Goal: Feedback & Contribution: Leave review/rating

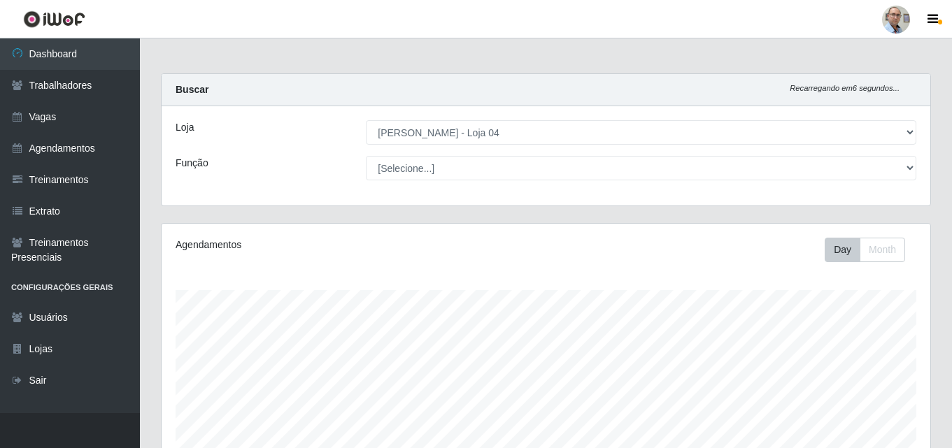
select select "251"
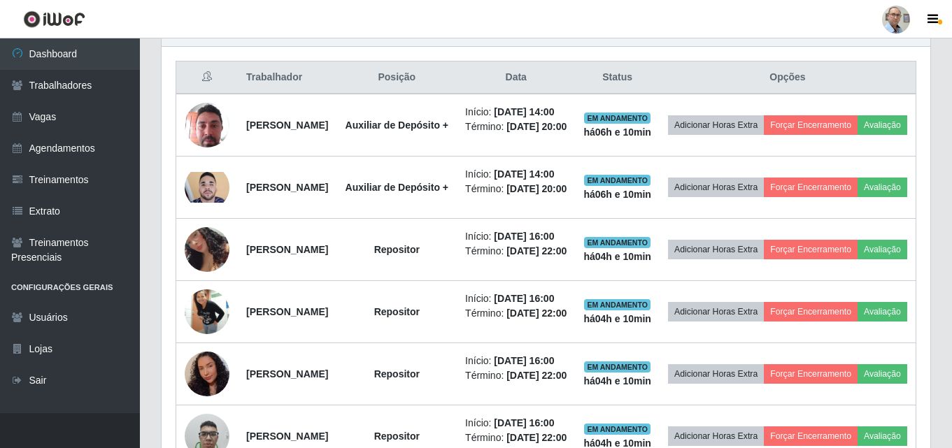
scroll to position [525, 0]
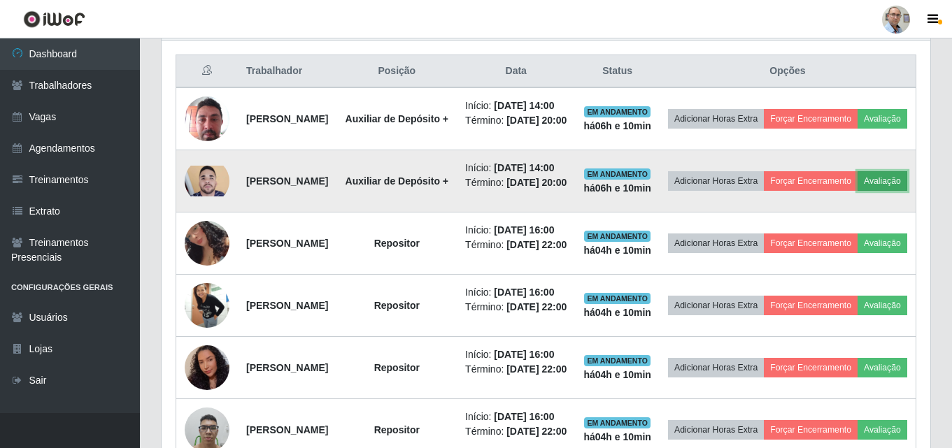
click at [857, 191] on button "Avaliação" at bounding box center [882, 181] width 50 height 20
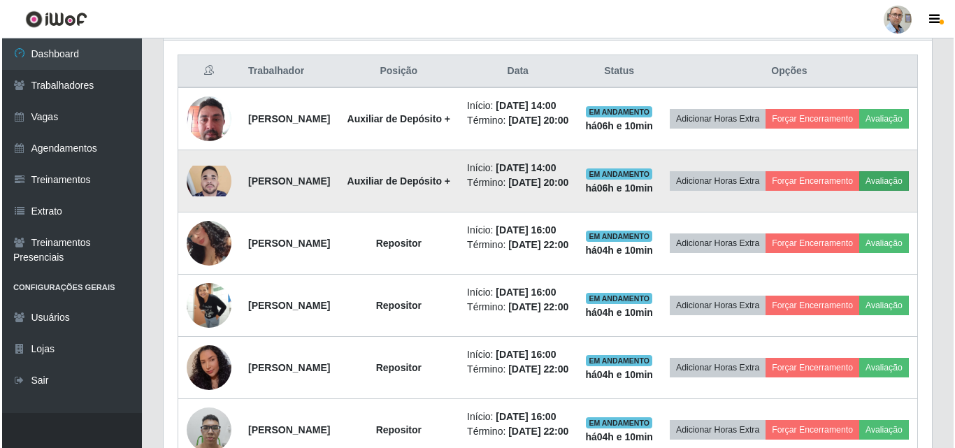
scroll to position [290, 761]
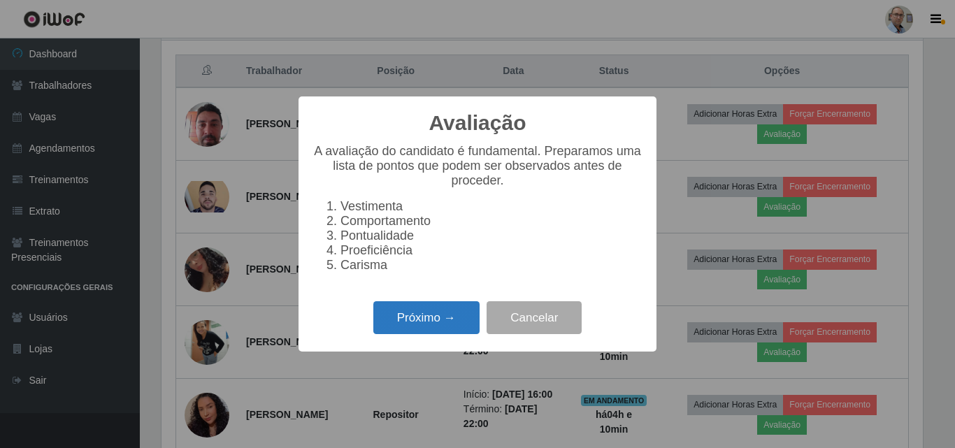
click at [421, 315] on button "Próximo →" at bounding box center [426, 317] width 106 height 33
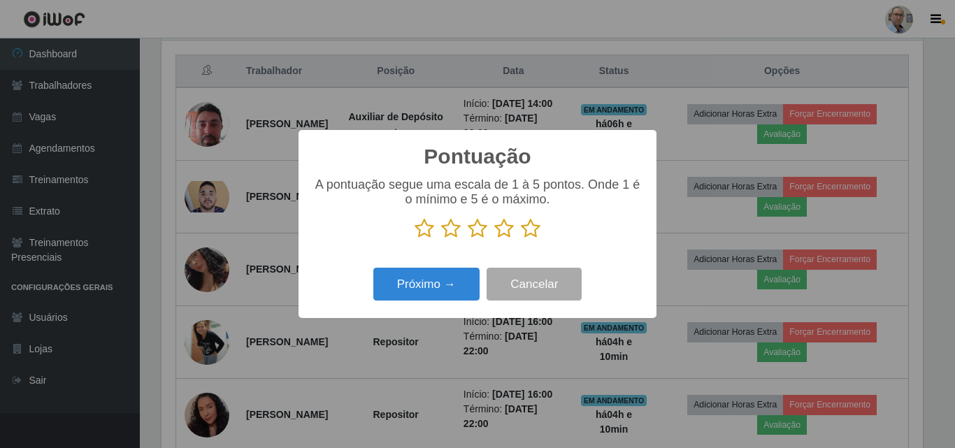
click at [537, 233] on icon at bounding box center [531, 228] width 20 height 21
click at [521, 239] on input "radio" at bounding box center [521, 239] width 0 height 0
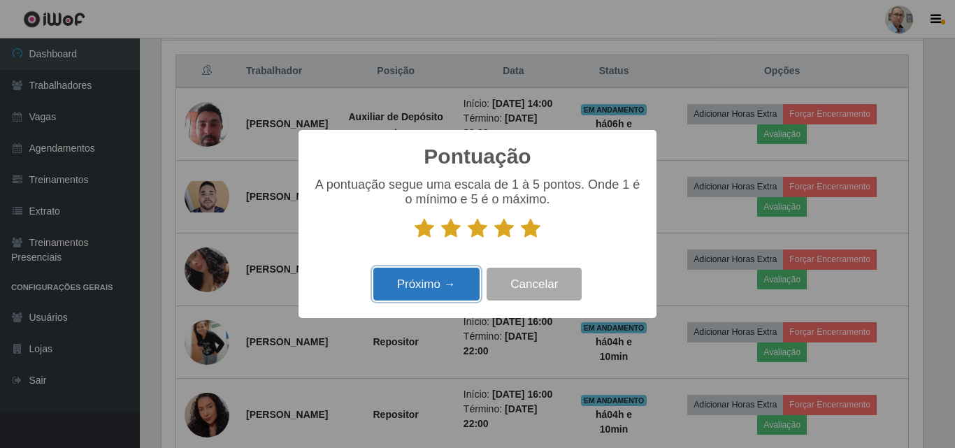
click at [453, 285] on button "Próximo →" at bounding box center [426, 284] width 106 height 33
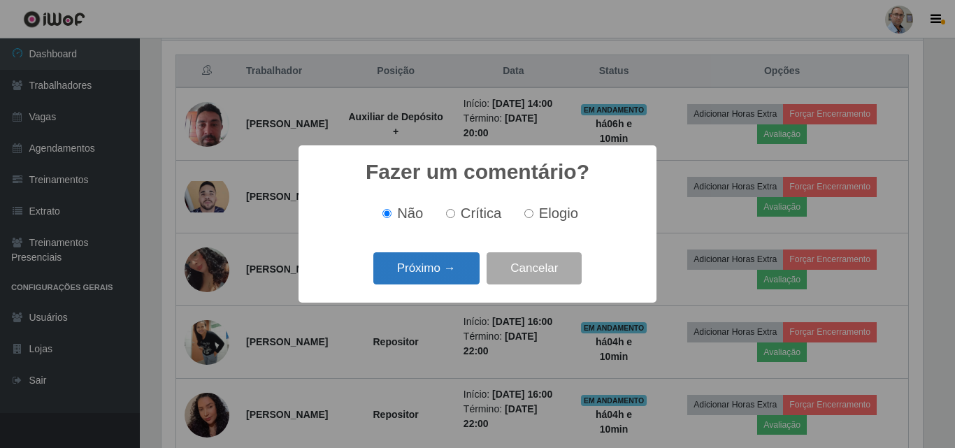
click at [459, 276] on button "Próximo →" at bounding box center [426, 268] width 106 height 33
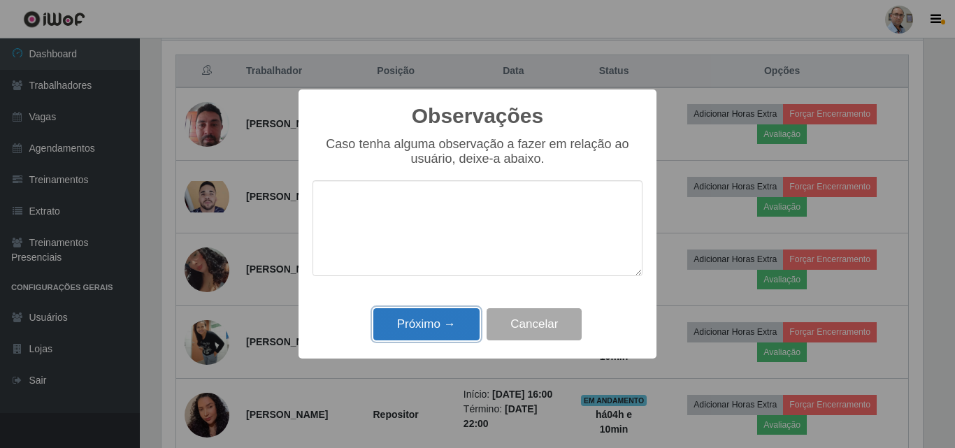
click at [437, 326] on button "Próximo →" at bounding box center [426, 324] width 106 height 33
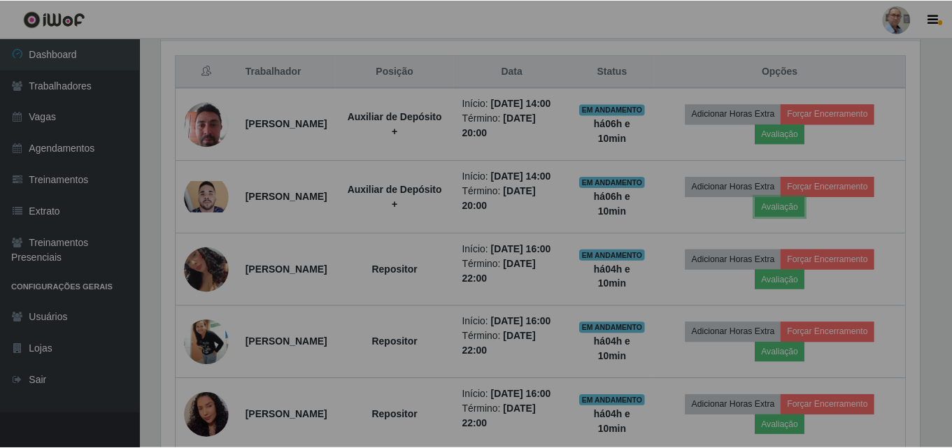
scroll to position [290, 768]
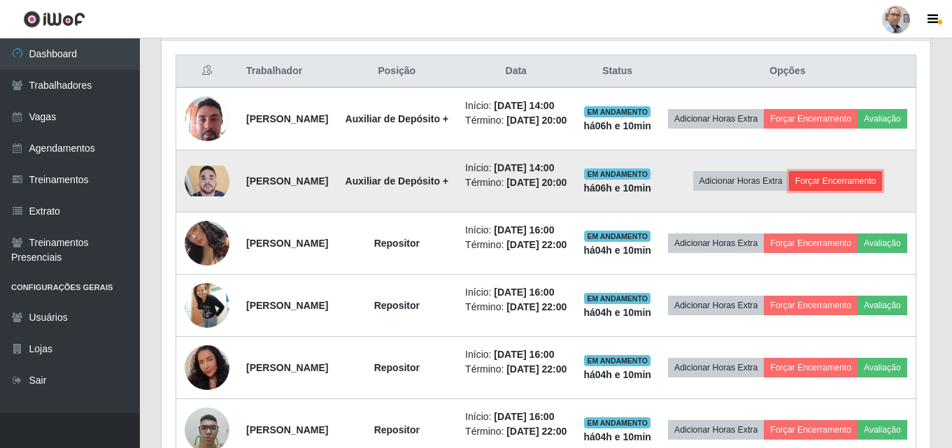
click at [833, 191] on button "Forçar Encerramento" at bounding box center [836, 181] width 94 height 20
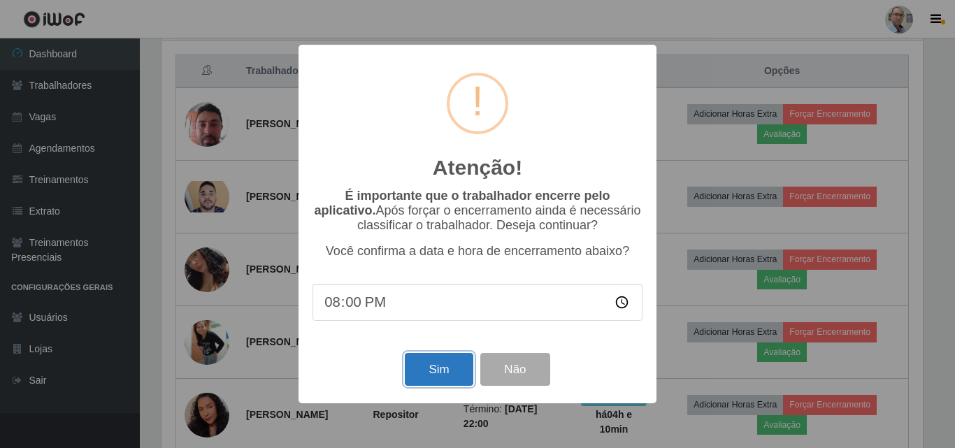
click at [429, 373] on button "Sim" at bounding box center [439, 369] width 68 height 33
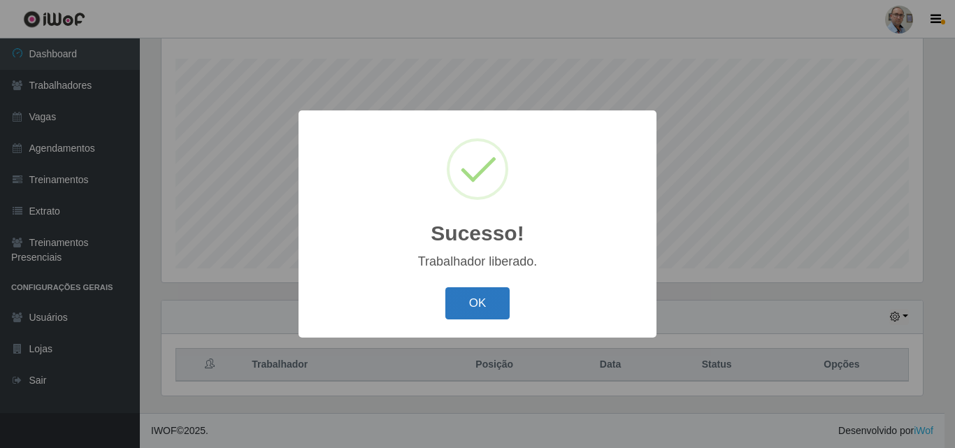
click at [479, 292] on button "OK" at bounding box center [477, 303] width 65 height 33
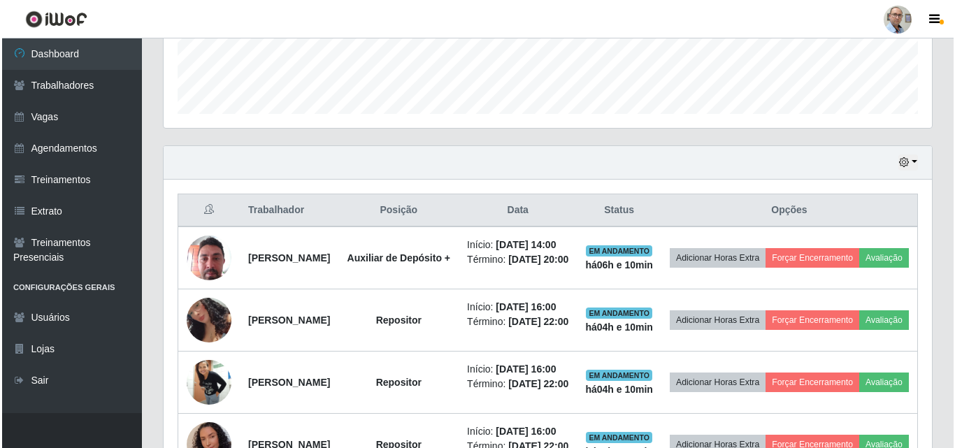
scroll to position [423, 0]
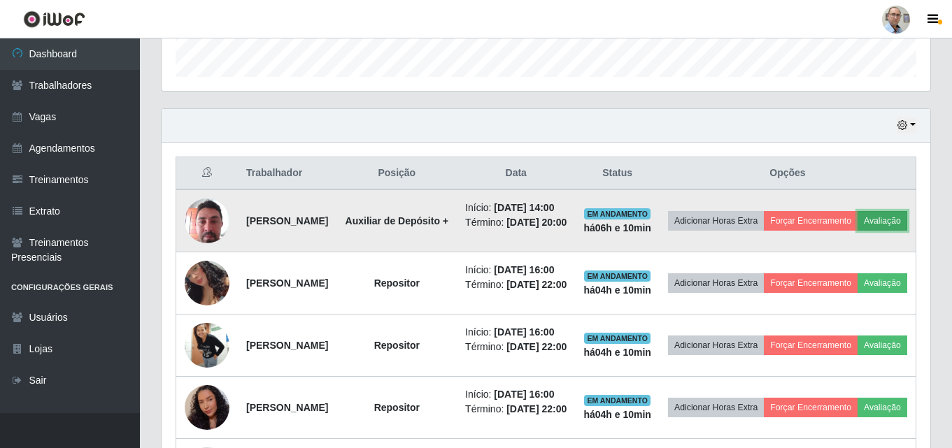
click at [857, 231] on button "Avaliação" at bounding box center [882, 221] width 50 height 20
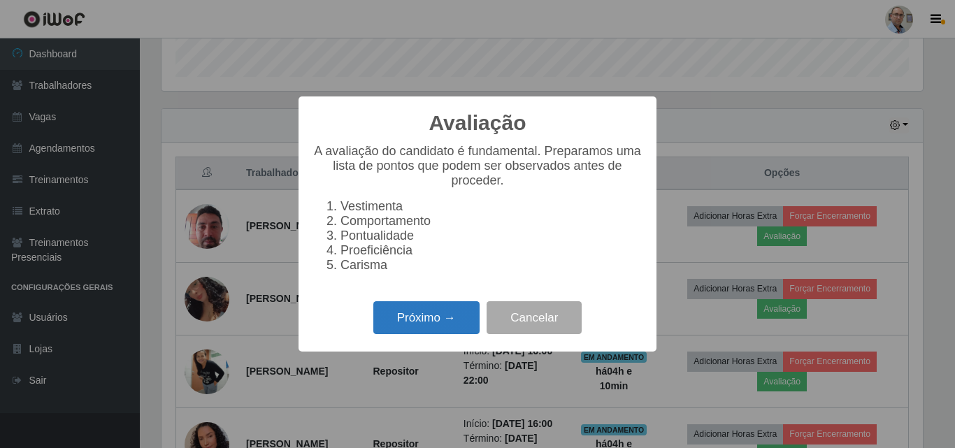
click at [459, 313] on button "Próximo →" at bounding box center [426, 317] width 106 height 33
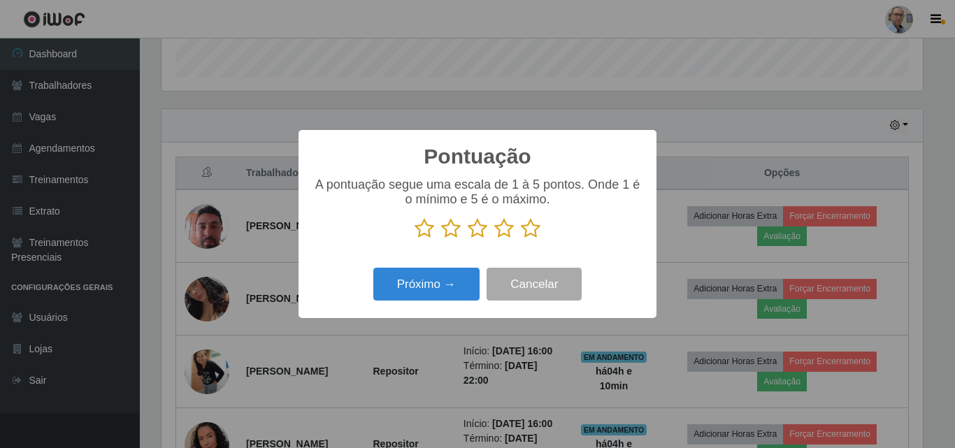
scroll to position [698955, 698484]
click at [529, 230] on icon at bounding box center [531, 228] width 20 height 21
click at [521, 239] on input "radio" at bounding box center [521, 239] width 0 height 0
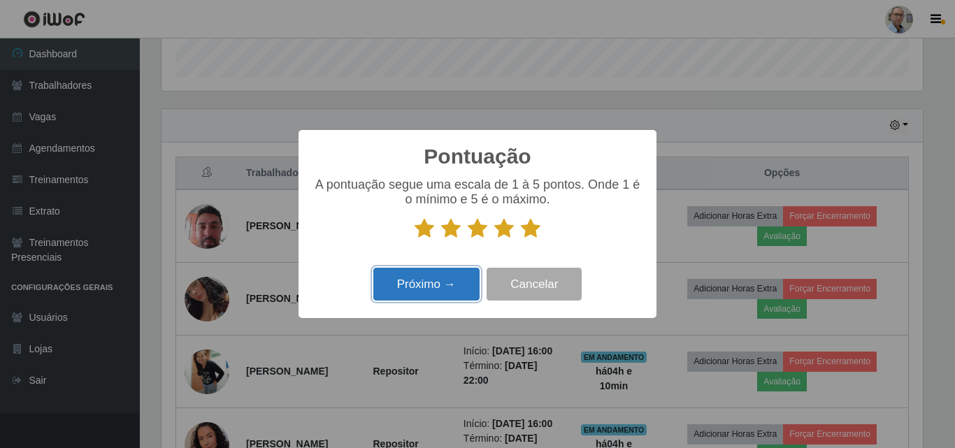
click at [450, 280] on button "Próximo →" at bounding box center [426, 284] width 106 height 33
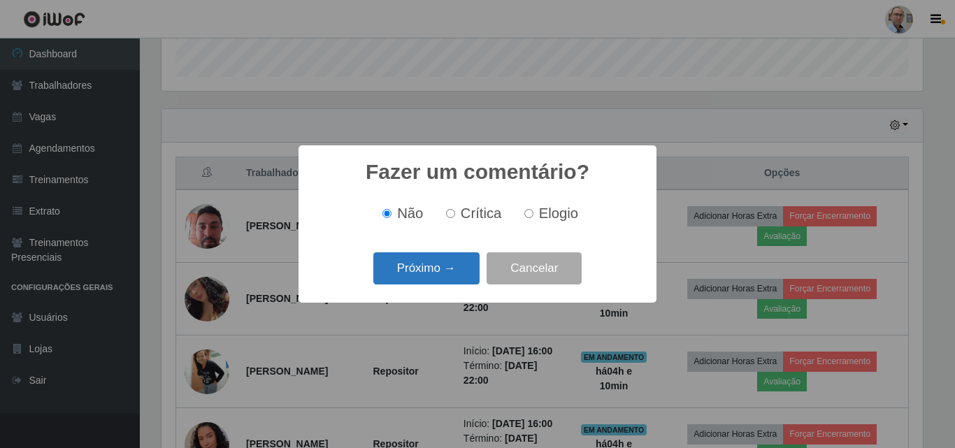
click at [462, 271] on button "Próximo →" at bounding box center [426, 268] width 106 height 33
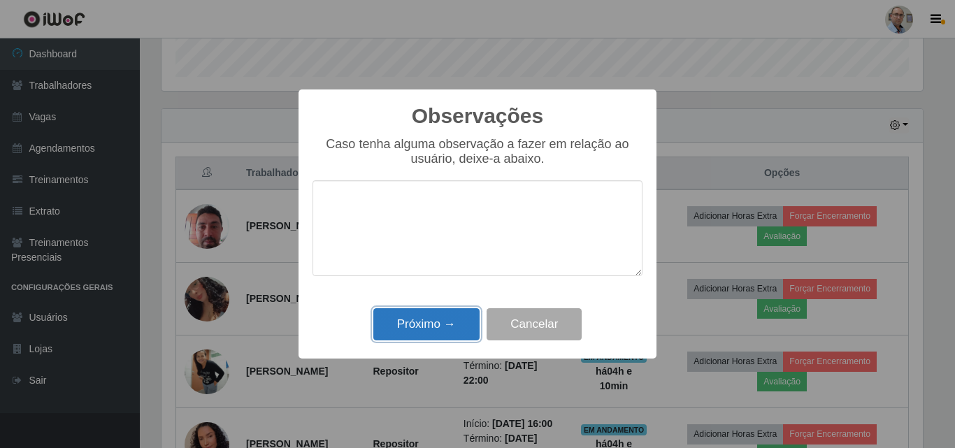
click at [449, 330] on button "Próximo →" at bounding box center [426, 324] width 106 height 33
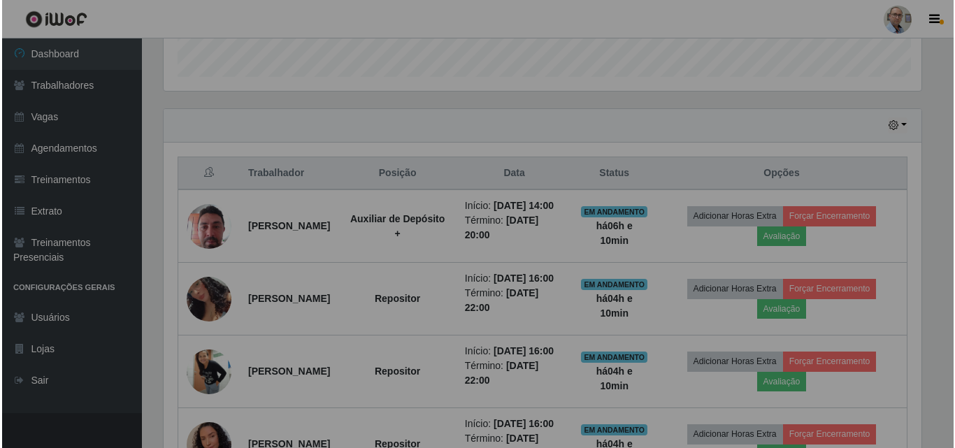
scroll to position [290, 768]
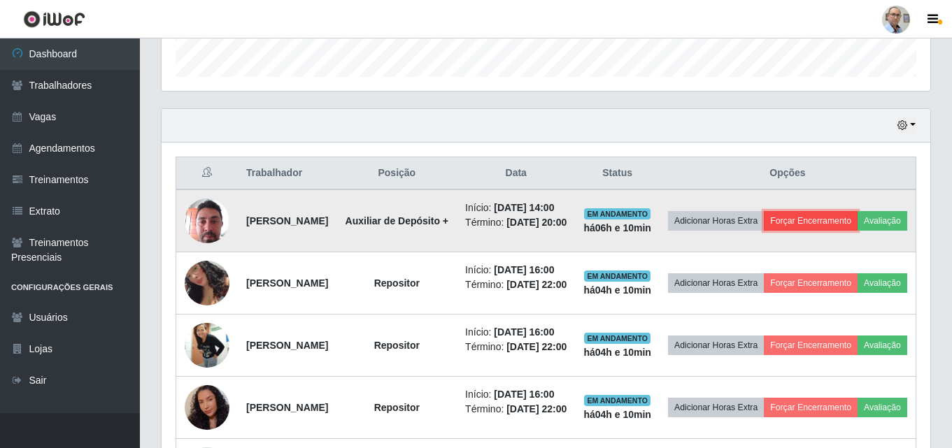
click at [843, 223] on button "Forçar Encerramento" at bounding box center [811, 221] width 94 height 20
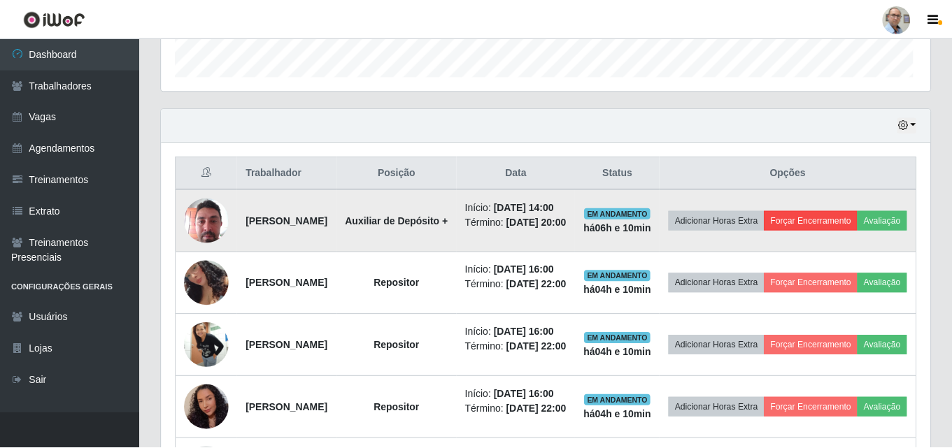
scroll to position [290, 761]
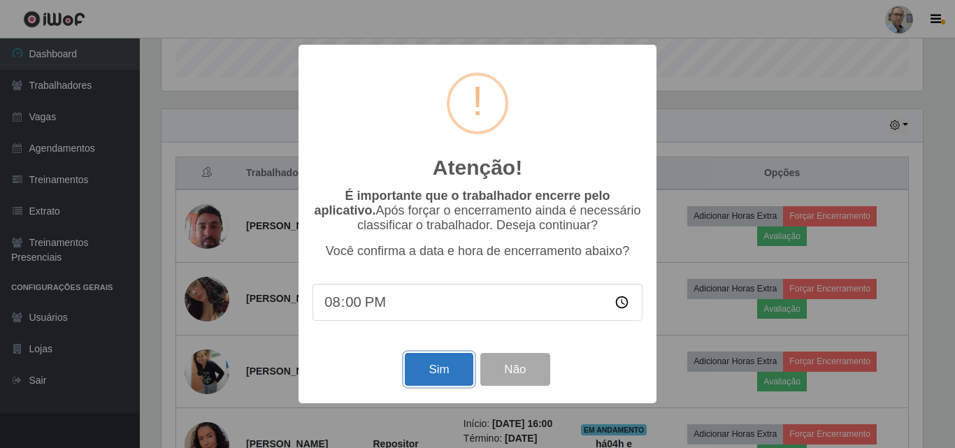
click at [420, 374] on button "Sim" at bounding box center [439, 369] width 68 height 33
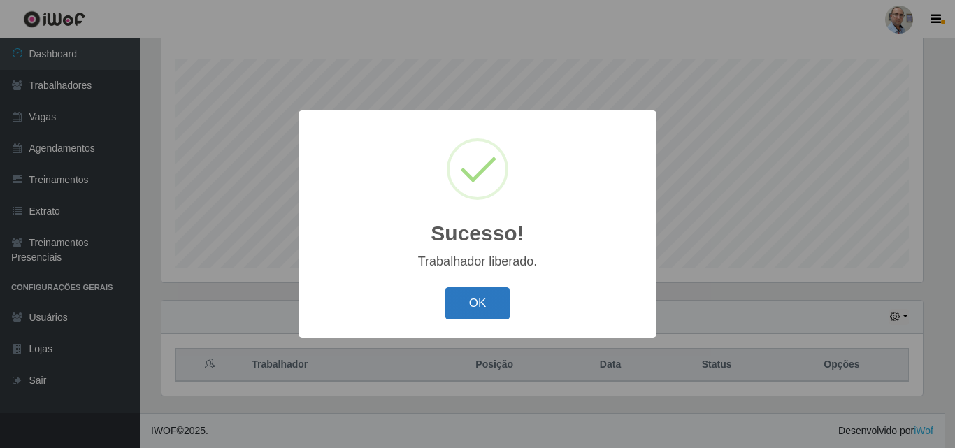
click at [471, 303] on button "OK" at bounding box center [477, 303] width 65 height 33
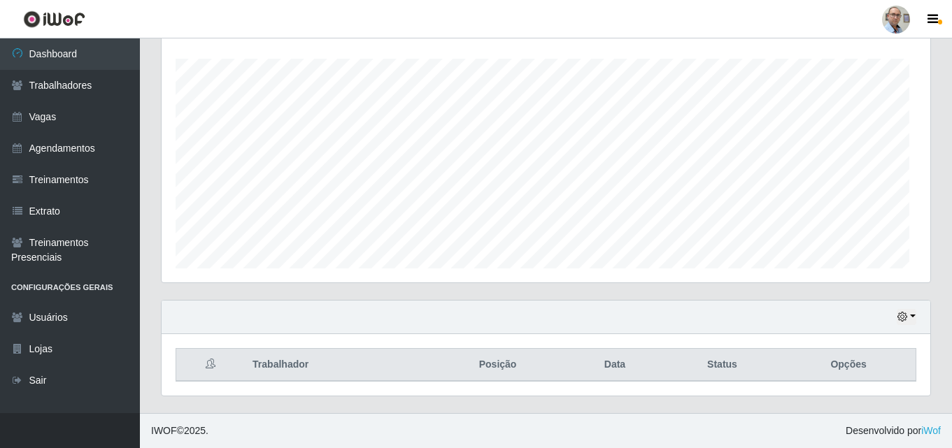
scroll to position [0, 0]
